Goal: Transaction & Acquisition: Book appointment/travel/reservation

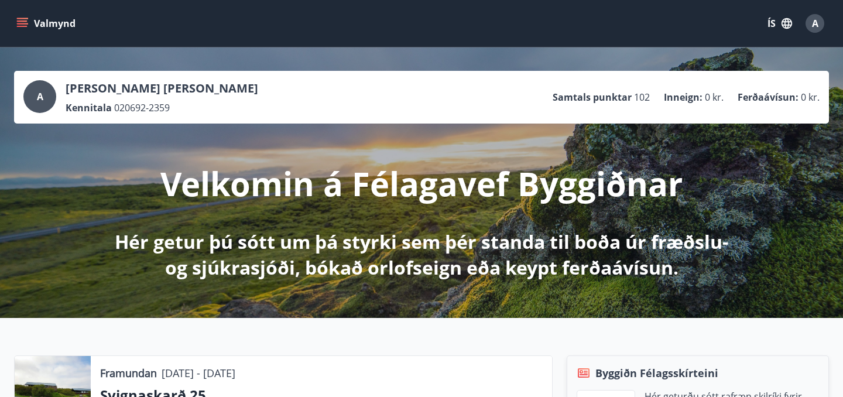
scroll to position [1104, 0]
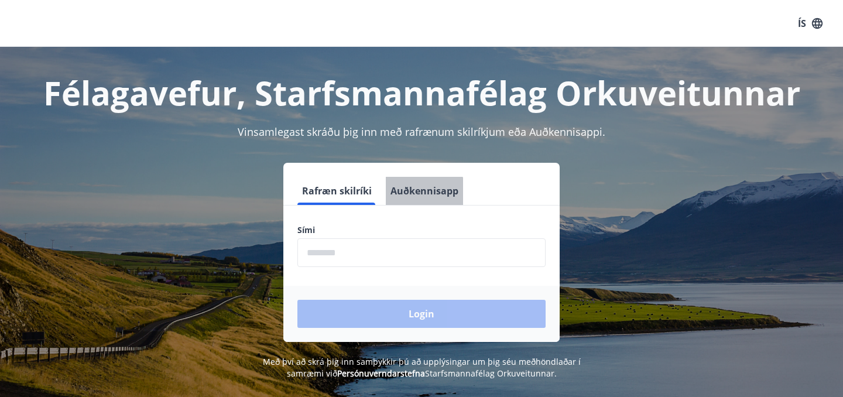
click at [421, 195] on button "Auðkennisapp" at bounding box center [424, 191] width 77 height 28
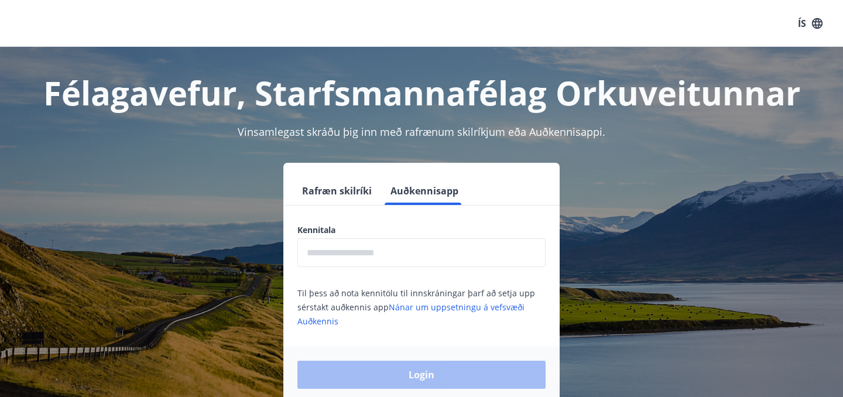
click at [389, 250] on input "text" at bounding box center [421, 252] width 248 height 29
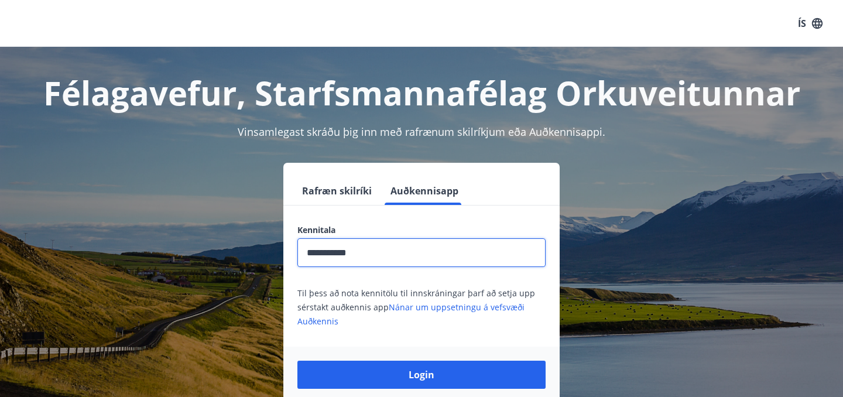
type input "**********"
click at [297, 360] on button "Login" at bounding box center [421, 374] width 248 height 28
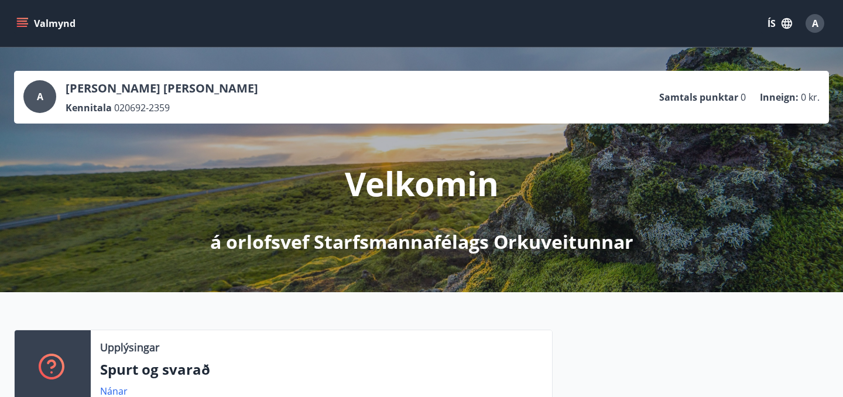
click at [20, 29] on icon "menu" at bounding box center [22, 24] width 12 height 12
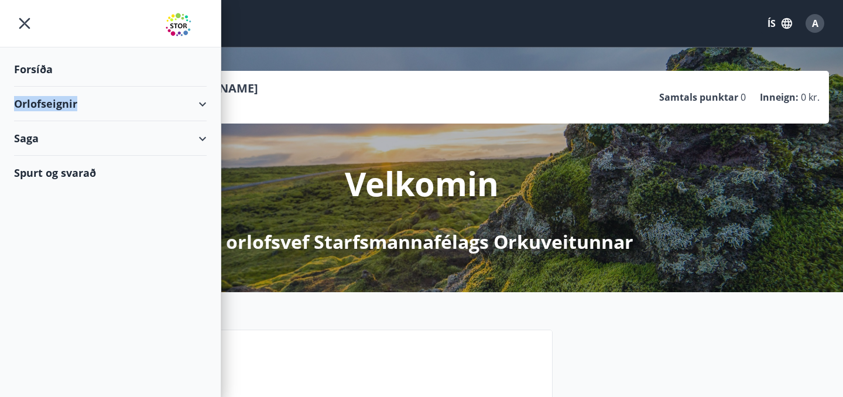
click at [201, 108] on div "Orlofseignir" at bounding box center [110, 104] width 193 height 35
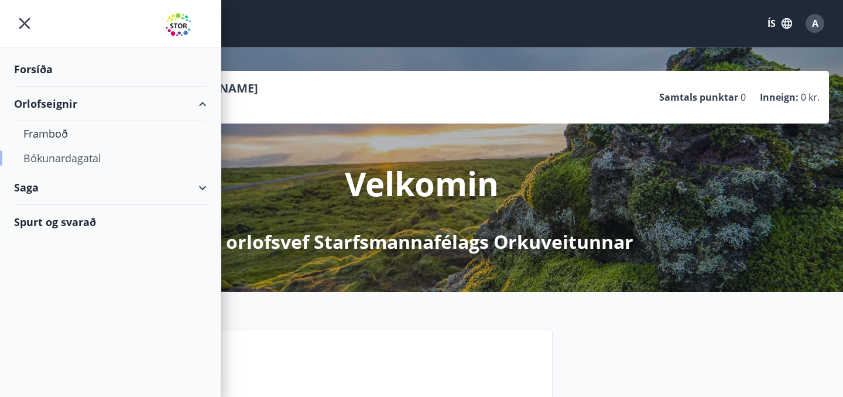
click at [42, 163] on div "Bókunardagatal" at bounding box center [110, 158] width 174 height 25
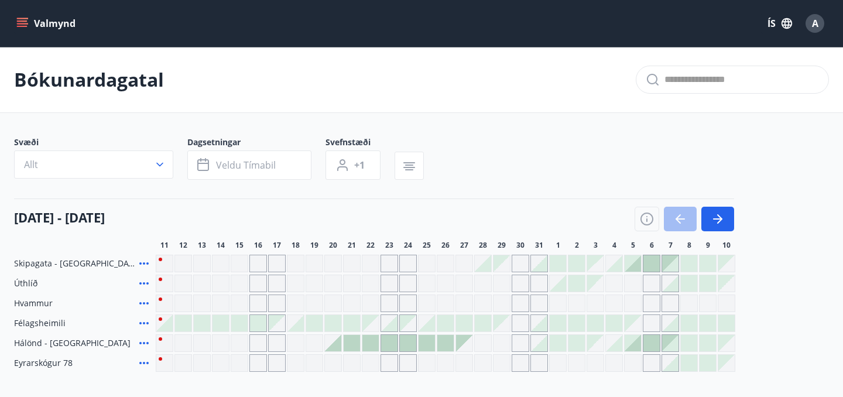
scroll to position [120, 0]
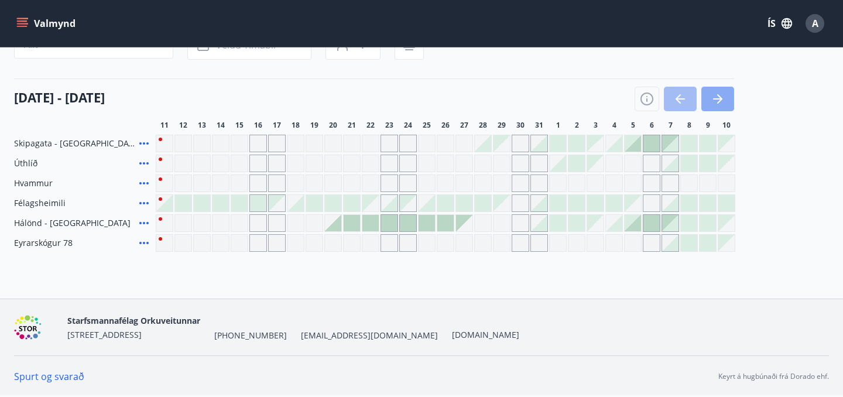
click at [724, 102] on button "button" at bounding box center [717, 99] width 33 height 25
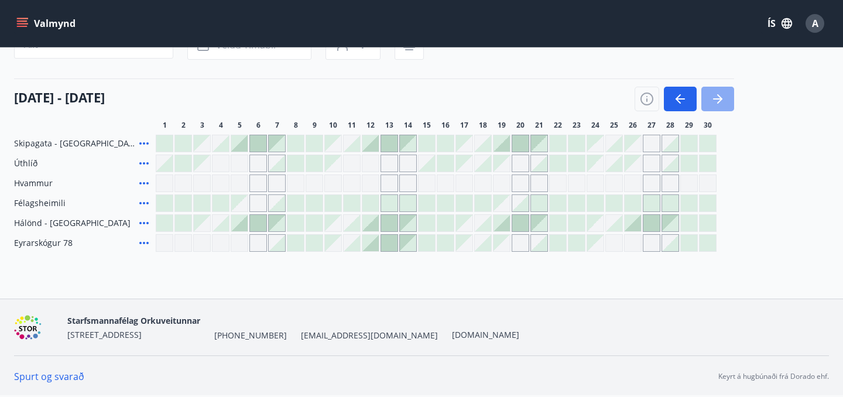
click at [726, 110] on button "button" at bounding box center [717, 99] width 33 height 25
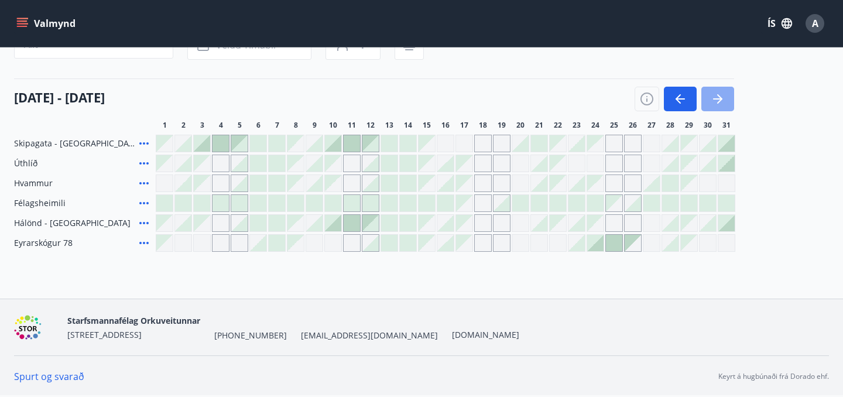
click at [725, 110] on button "button" at bounding box center [717, 99] width 33 height 25
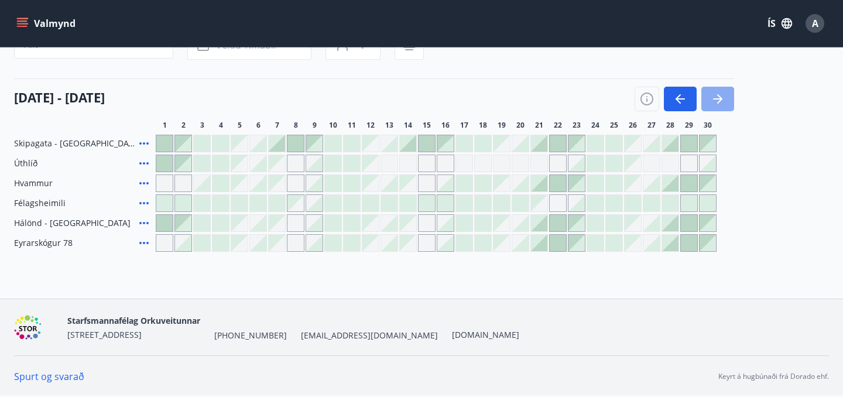
click at [725, 110] on button "button" at bounding box center [717, 99] width 33 height 25
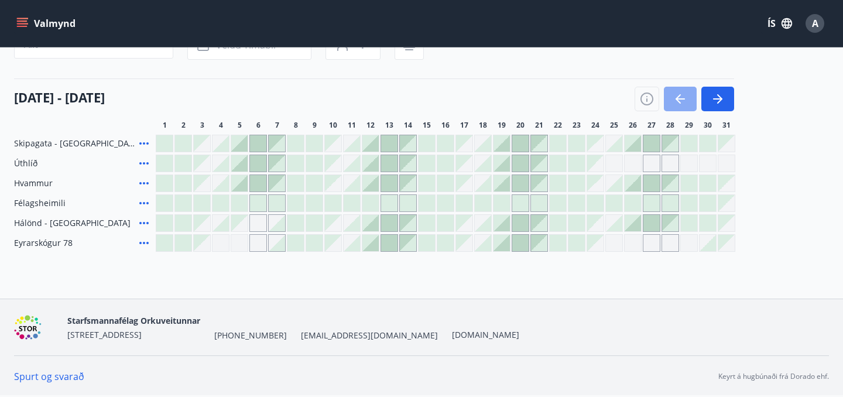
click at [678, 96] on icon "button" at bounding box center [680, 99] width 14 height 14
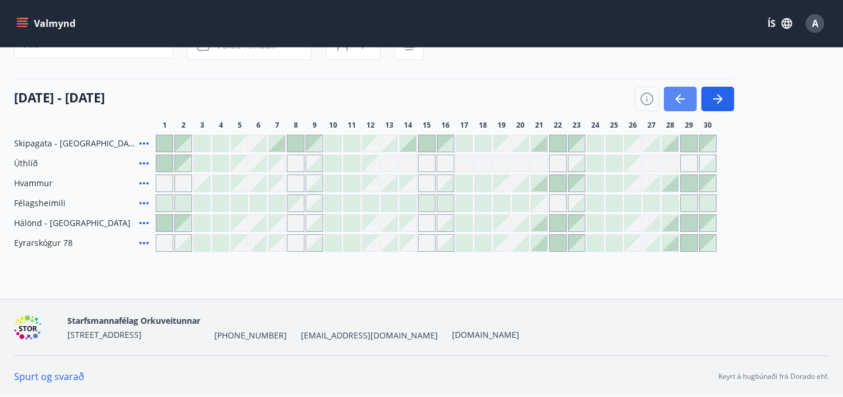
click at [678, 96] on icon "button" at bounding box center [680, 99] width 14 height 14
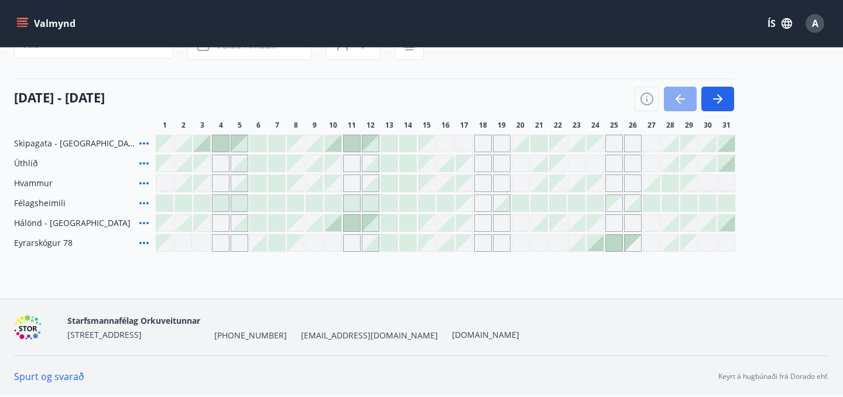
click at [678, 96] on icon "button" at bounding box center [680, 99] width 14 height 14
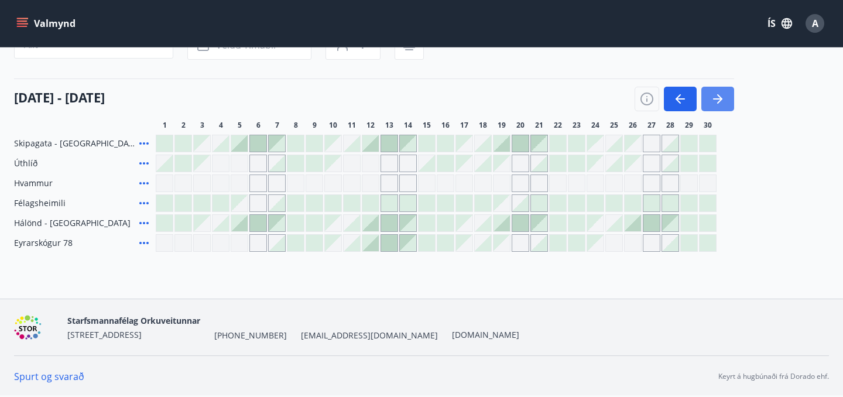
click at [719, 99] on icon "button" at bounding box center [717, 99] width 14 height 14
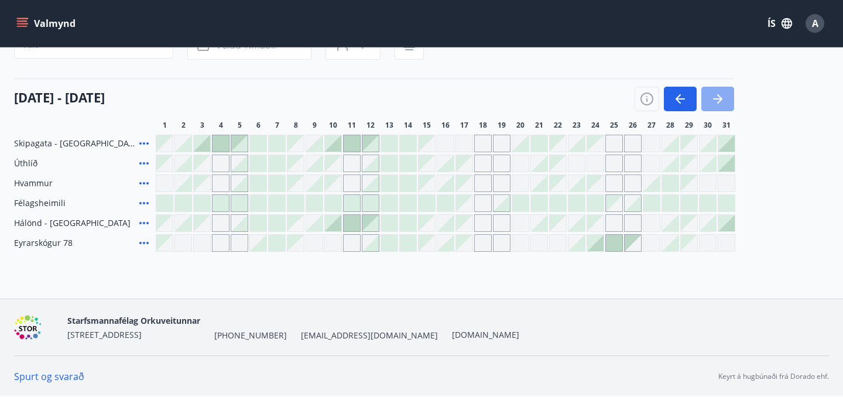
click at [719, 99] on icon "button" at bounding box center [717, 99] width 14 height 14
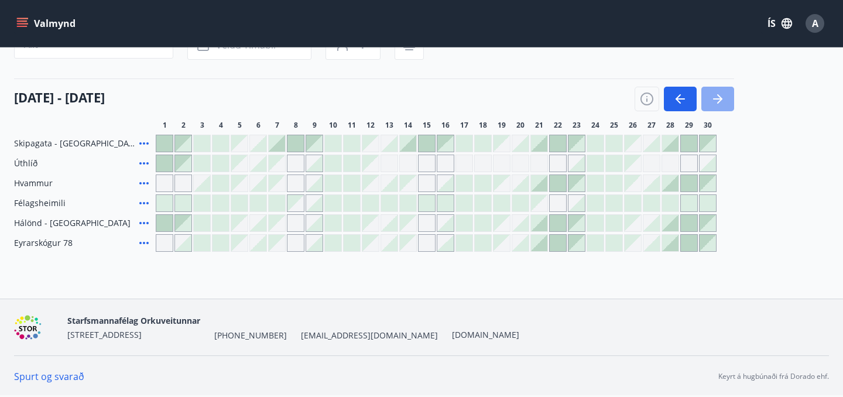
click at [719, 99] on icon "button" at bounding box center [717, 99] width 14 height 14
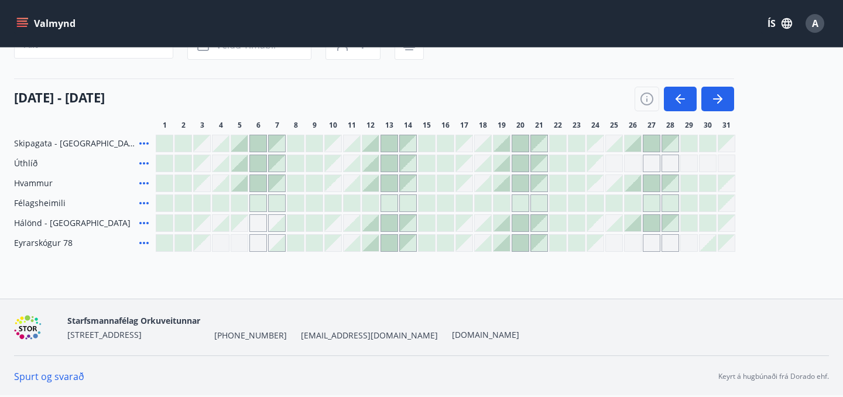
click at [367, 184] on div at bounding box center [370, 183] width 16 height 16
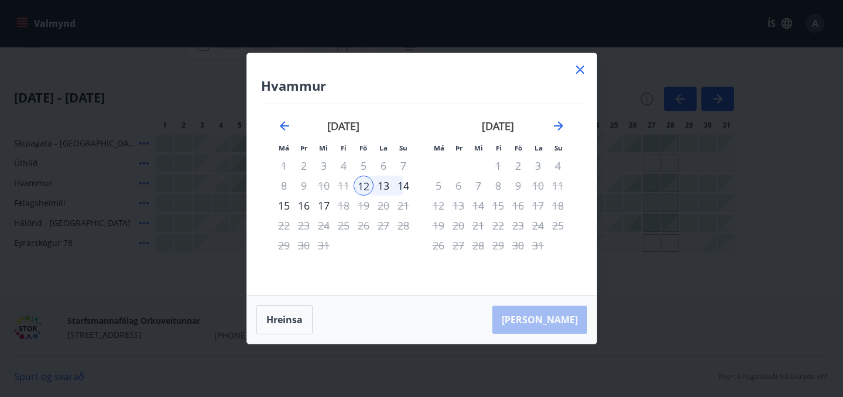
click at [406, 188] on div "14" at bounding box center [403, 186] width 20 height 20
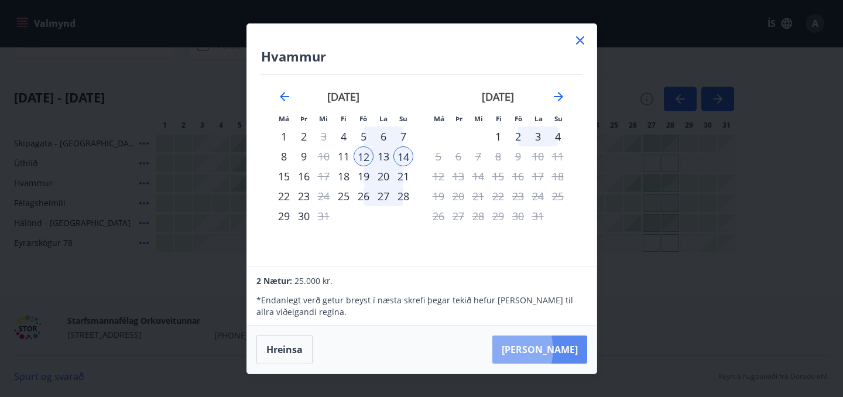
click at [540, 349] on button "Taka Frá" at bounding box center [539, 349] width 95 height 28
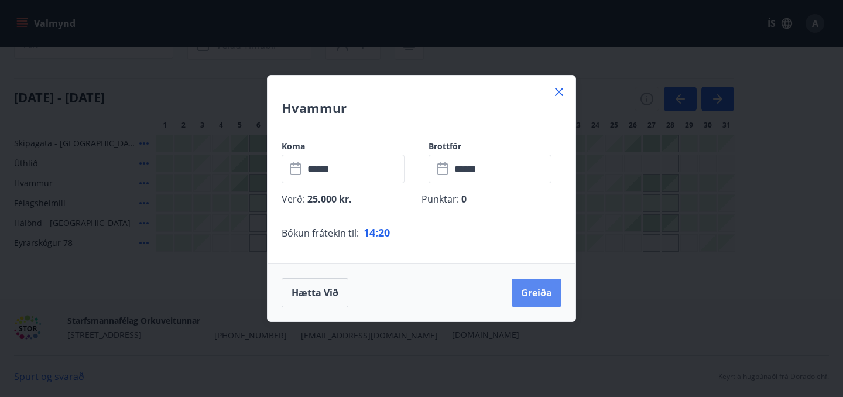
click at [537, 295] on button "Greiða" at bounding box center [536, 293] width 50 height 28
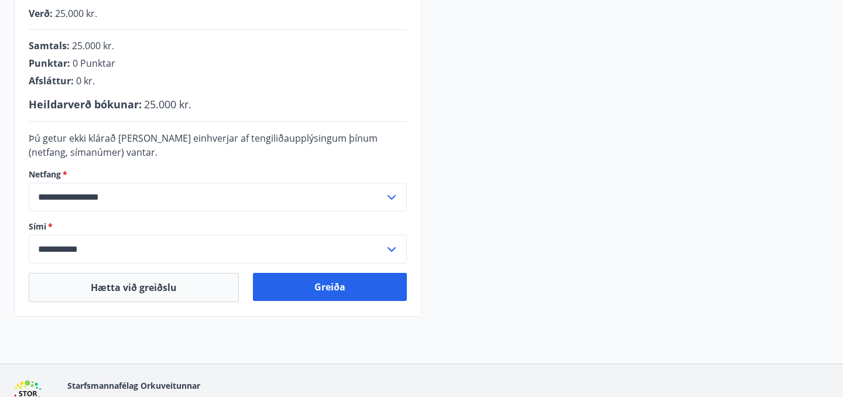
scroll to position [315, 0]
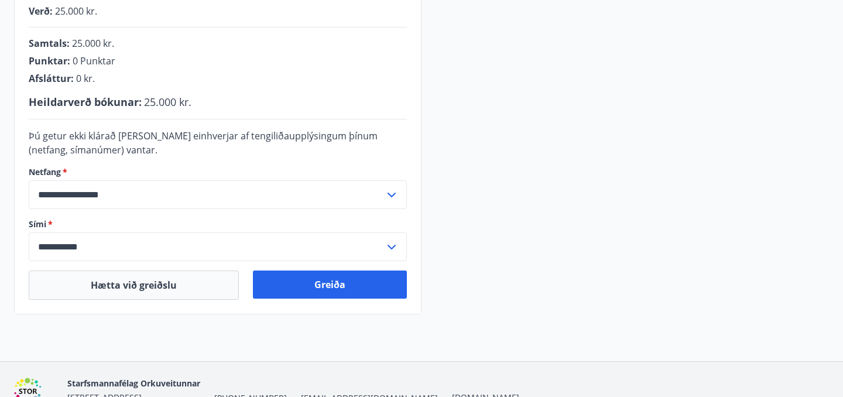
click at [340, 203] on input "**********" at bounding box center [207, 194] width 356 height 29
click at [339, 192] on input "**********" at bounding box center [207, 194] width 356 height 29
click at [488, 216] on div "**********" at bounding box center [421, 86] width 815 height 456
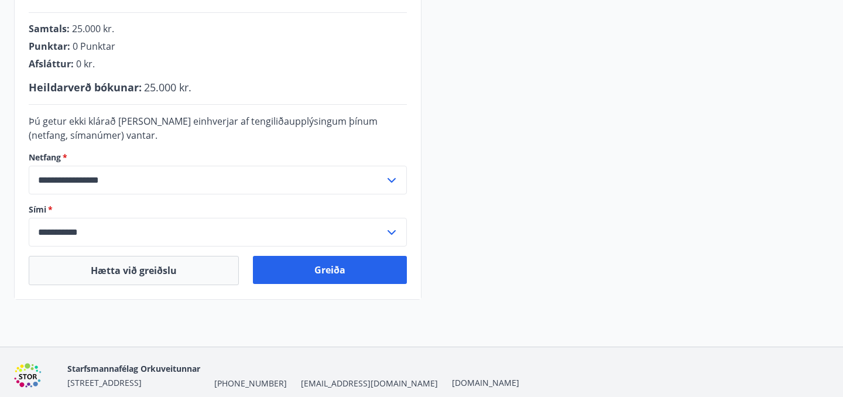
scroll to position [329, 0]
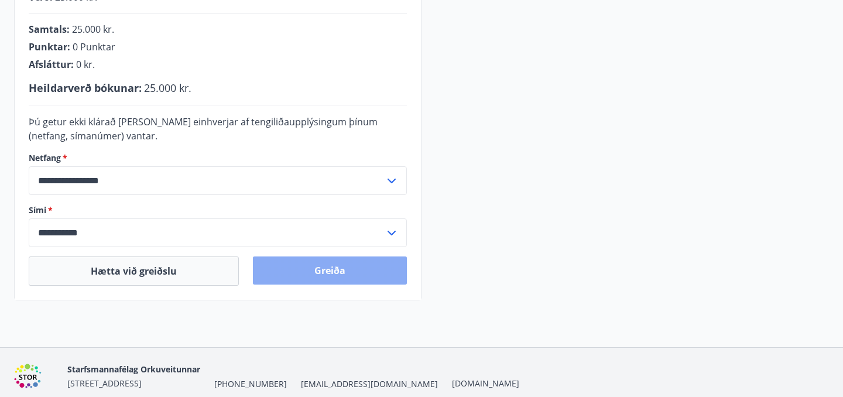
click at [365, 263] on button "Greiða" at bounding box center [330, 270] width 154 height 28
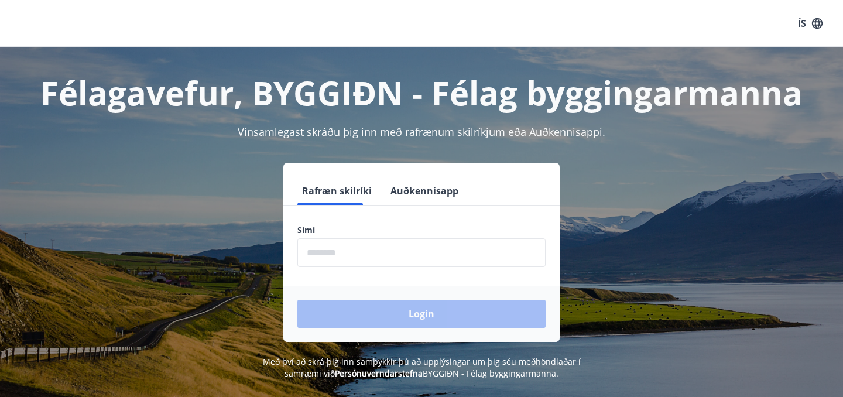
click at [412, 192] on button "Auðkennisapp" at bounding box center [424, 191] width 77 height 28
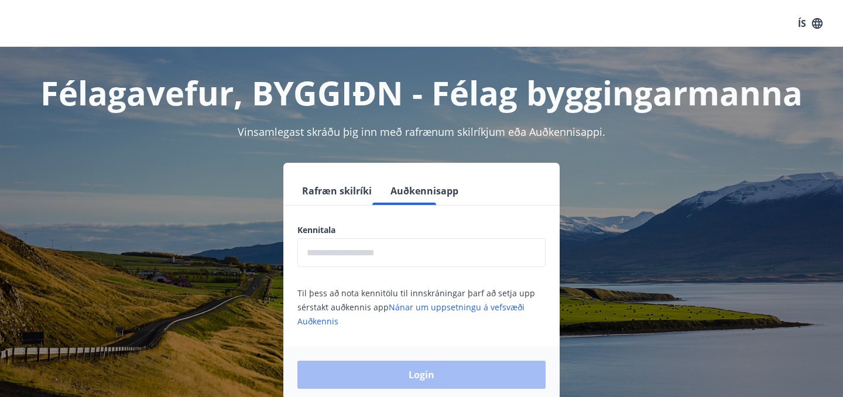
click at [375, 256] on input "text" at bounding box center [421, 252] width 248 height 29
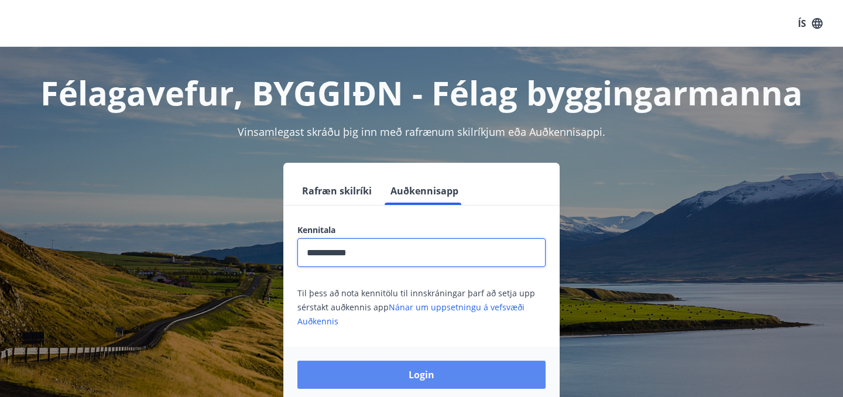
type input "**********"
click at [420, 377] on button "Login" at bounding box center [421, 374] width 248 height 28
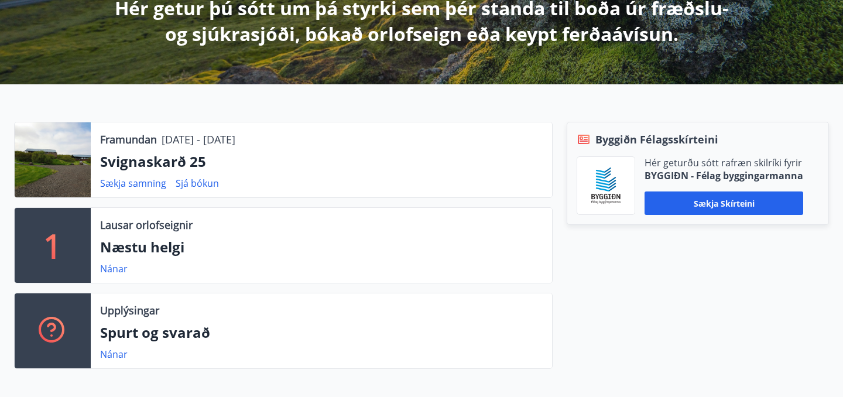
scroll to position [259, 0]
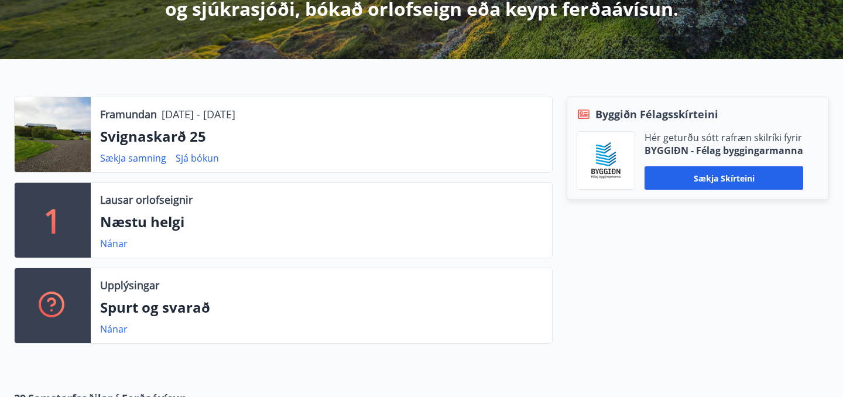
drag, startPoint x: 167, startPoint y: 114, endPoint x: 286, endPoint y: 115, distance: 118.2
click at [286, 115] on div "Framundan 24.10.2025 - 27.10.2025" at bounding box center [321, 114] width 442 height 15
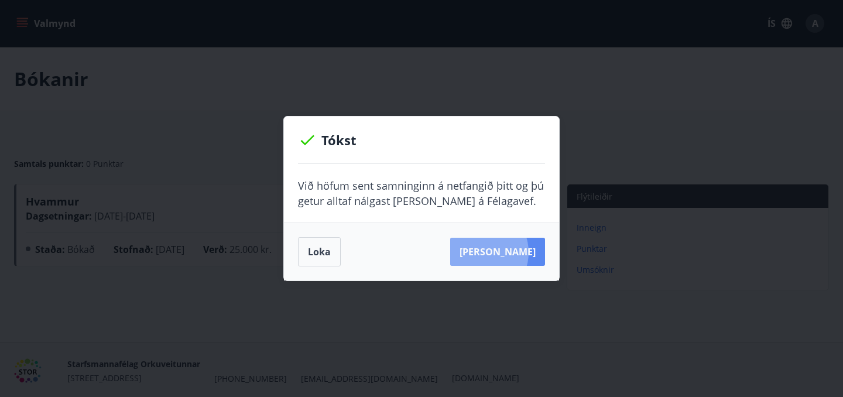
click at [496, 252] on button "[PERSON_NAME]" at bounding box center [497, 252] width 95 height 28
